Goal: Task Accomplishment & Management: Manage account settings

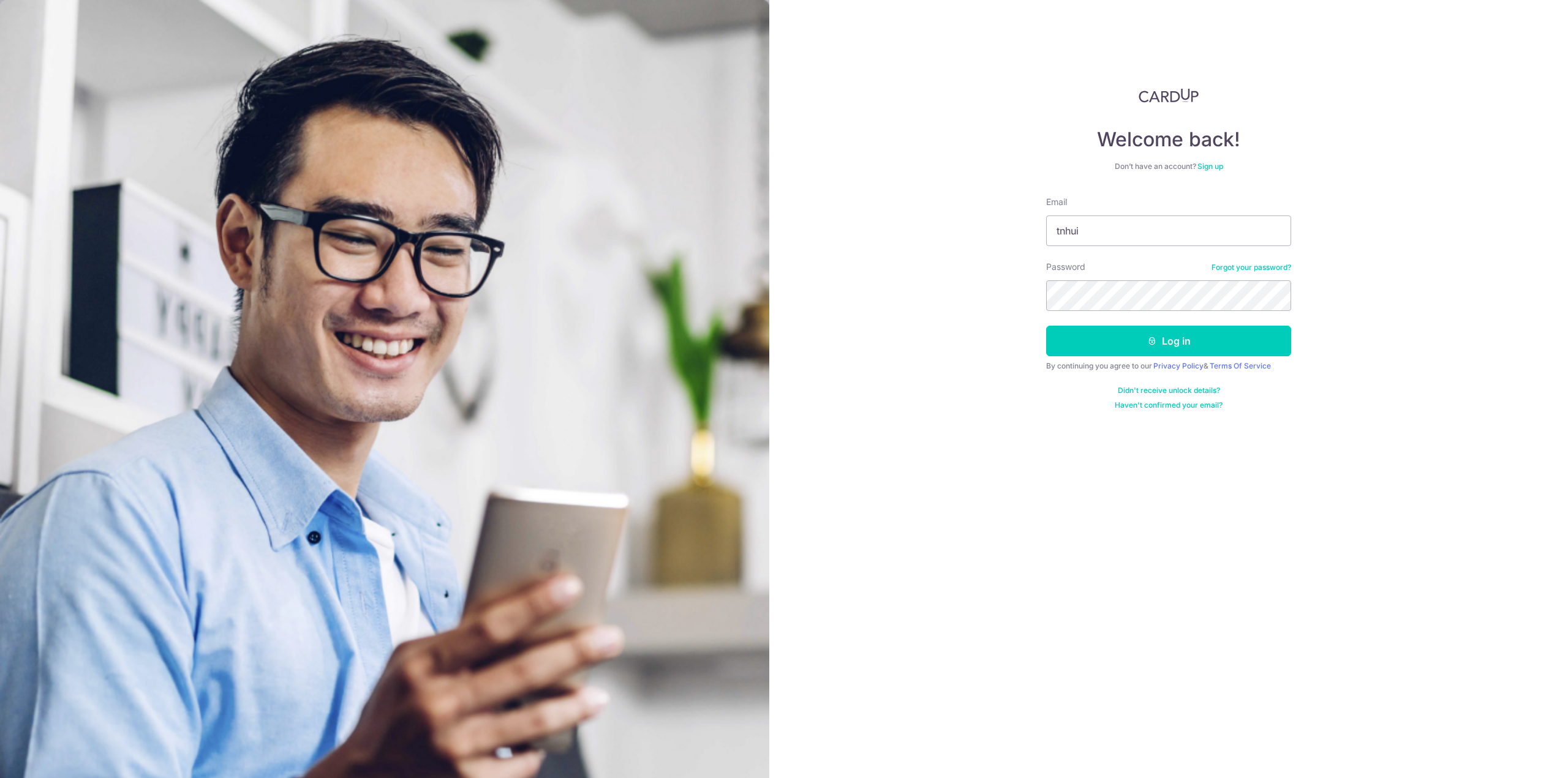
type input "[EMAIL_ADDRESS][DOMAIN_NAME]"
click at [1046, 326] on button "Log in" at bounding box center [1168, 341] width 245 height 31
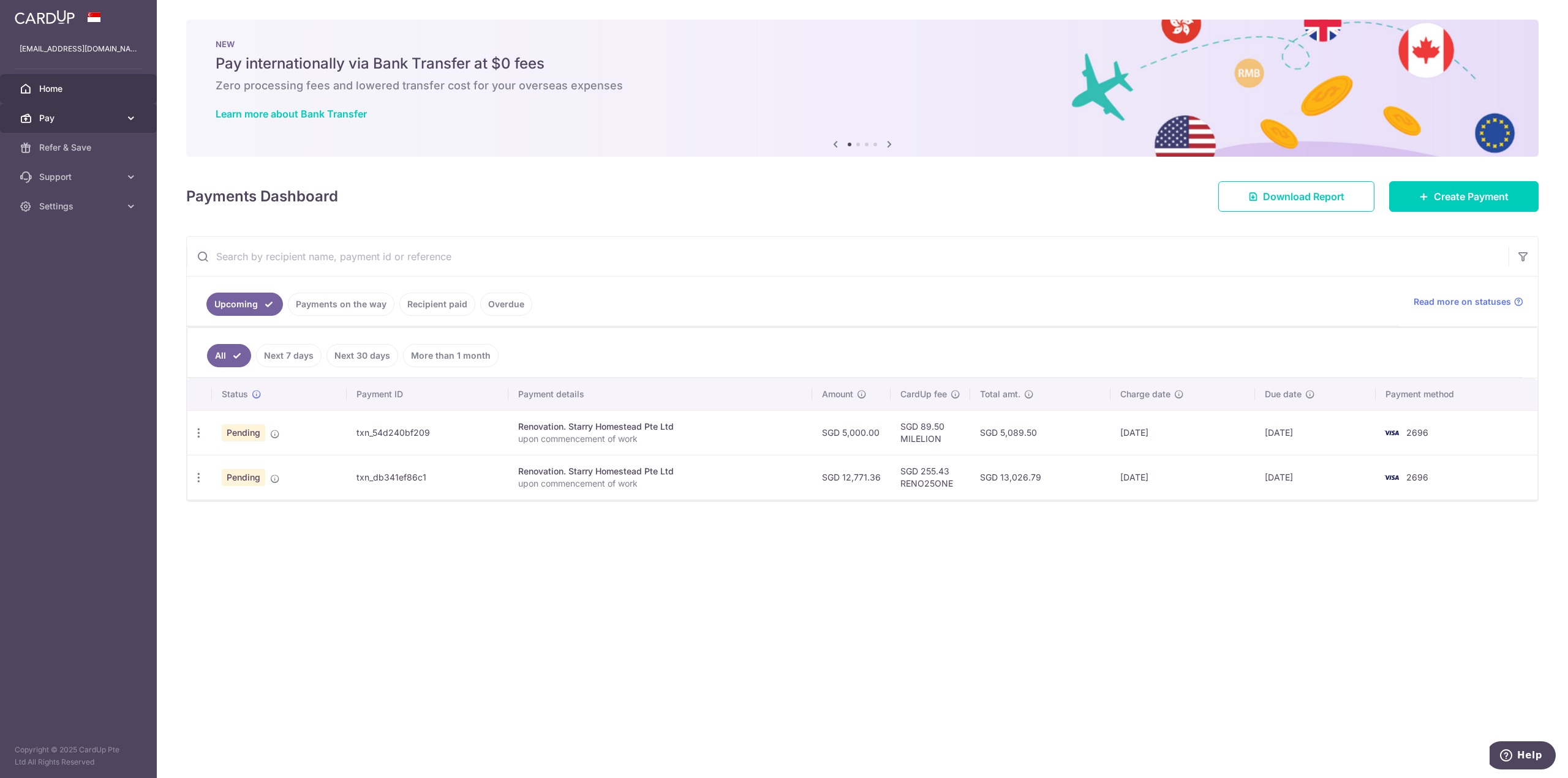
click at [40, 113] on span "Pay" at bounding box center [80, 119] width 81 height 13
